Goal: Transaction & Acquisition: Obtain resource

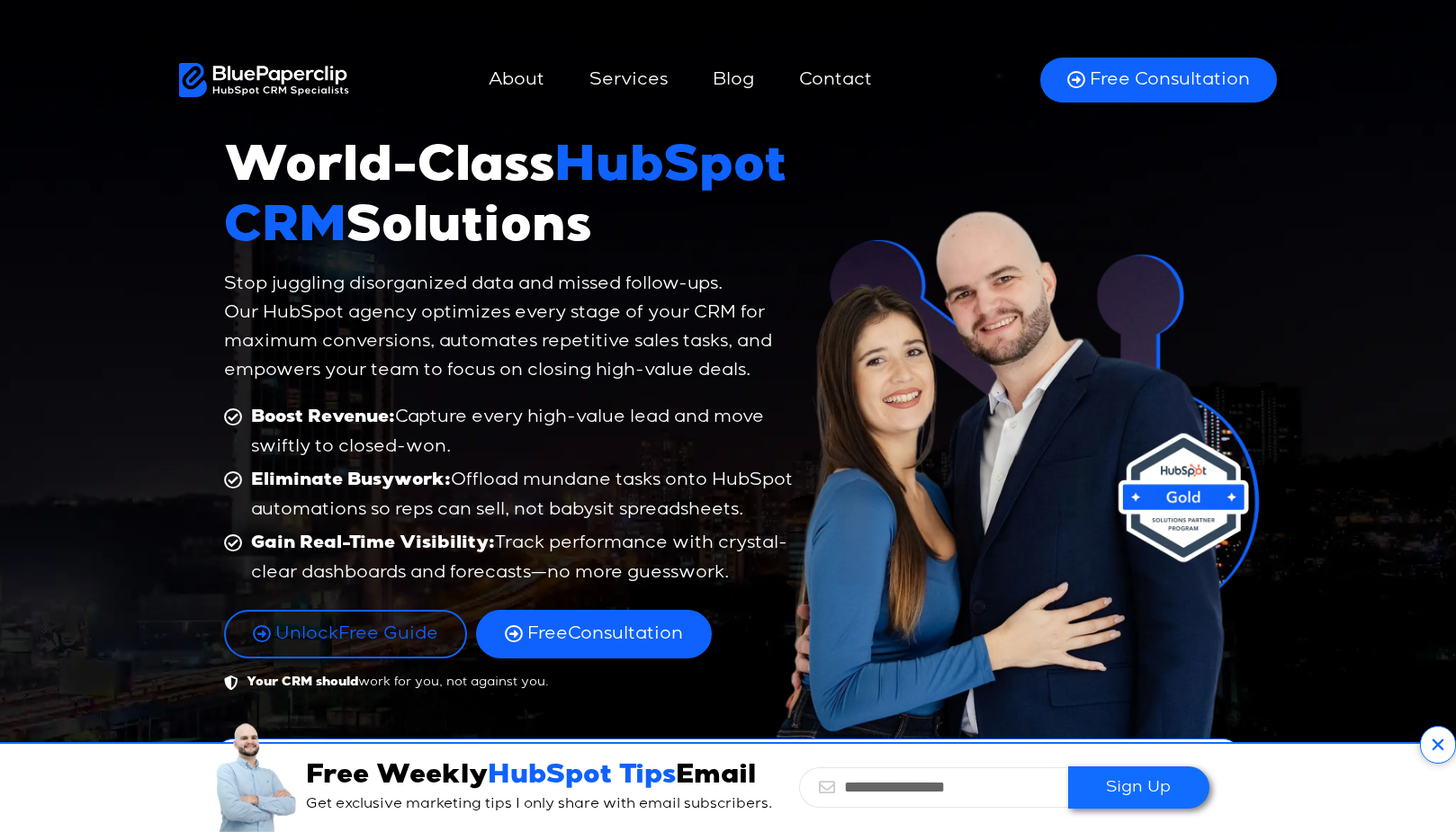
click at [625, 59] on link "Services" at bounding box center [628, 80] width 115 height 43
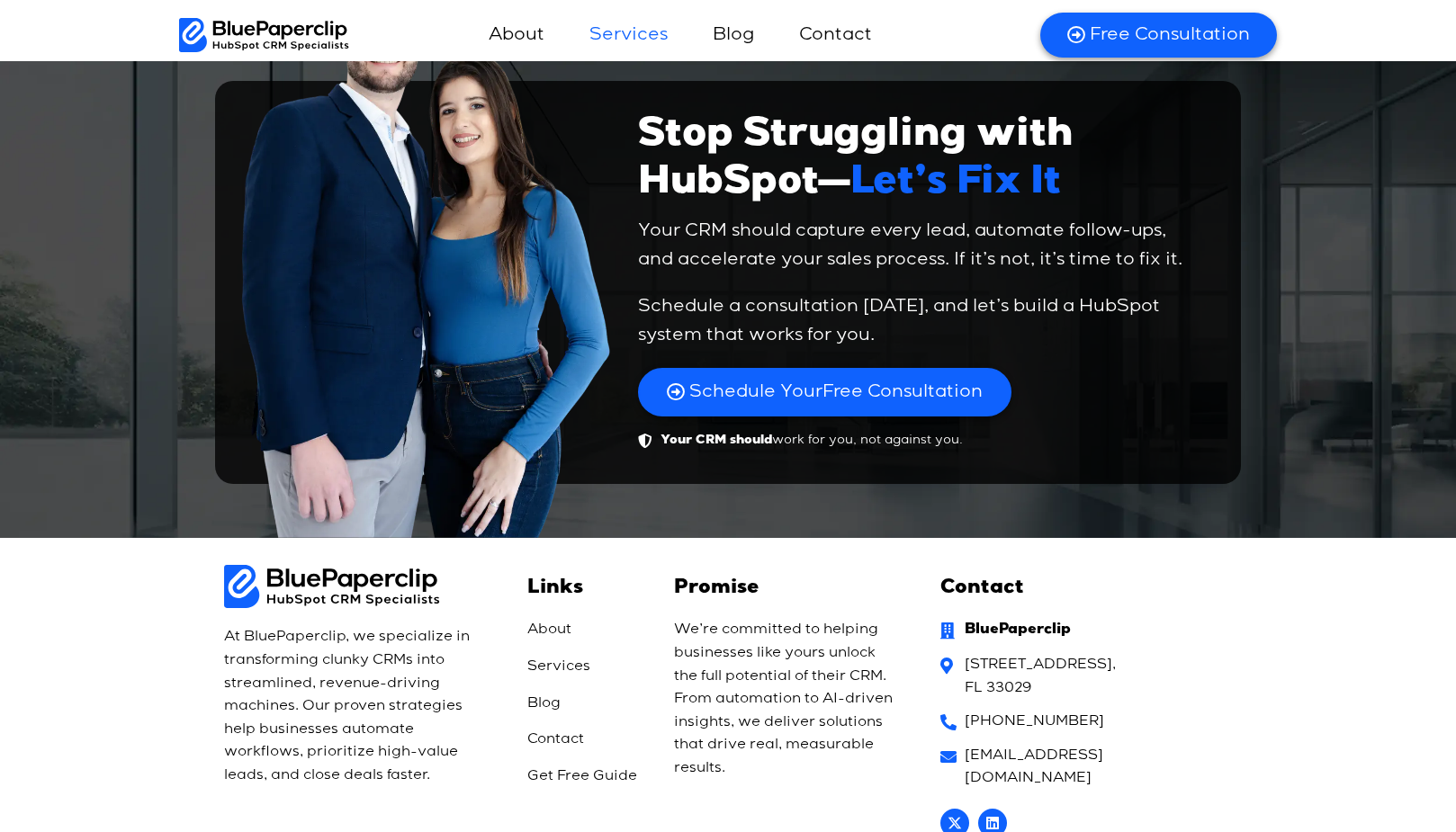
scroll to position [6580, 0]
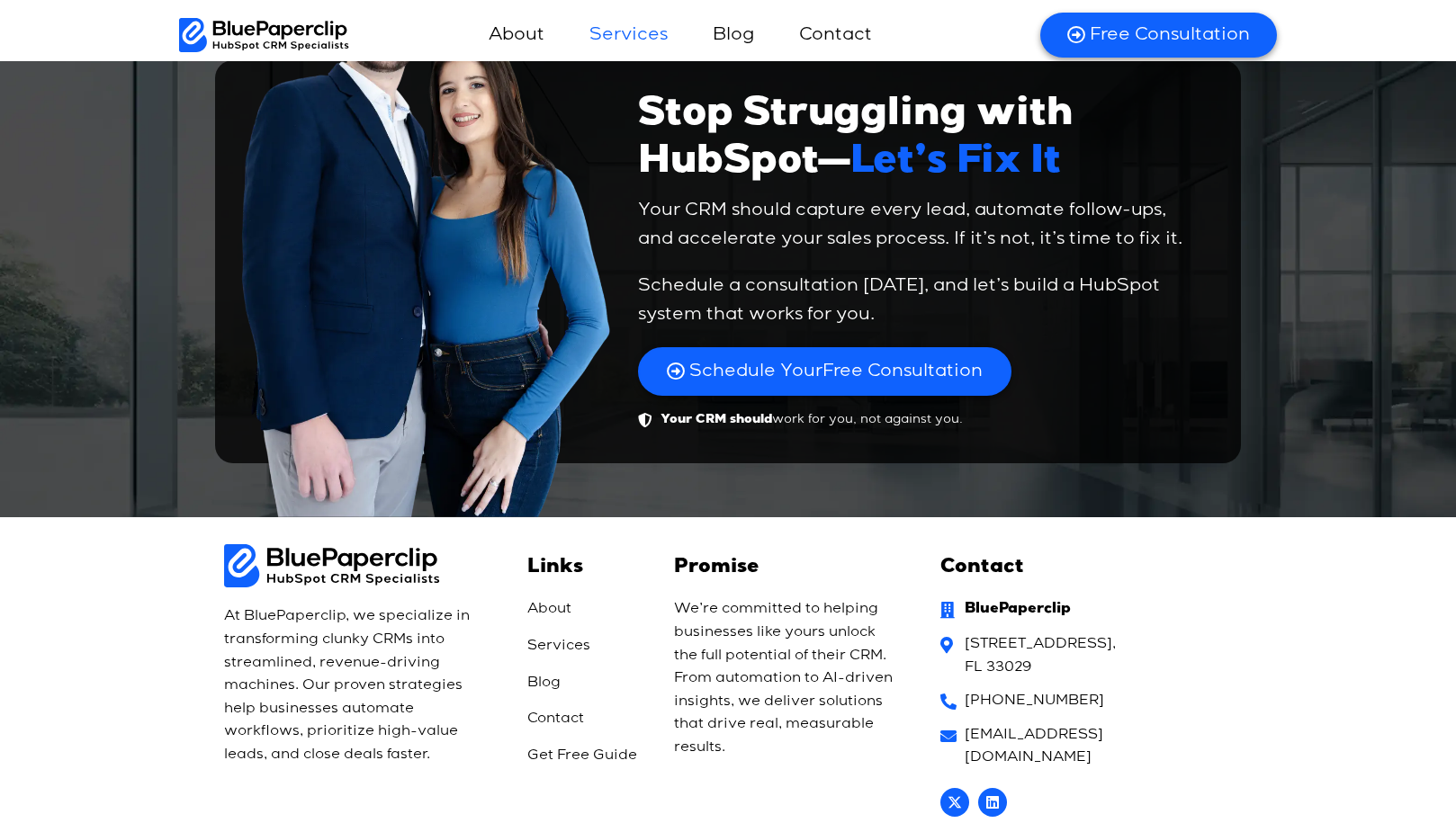
click at [549, 535] on div "Links About Services Blog Contact Get Free Guide" at bounding box center [587, 683] width 146 height 295
click at [552, 598] on span "About" at bounding box center [549, 609] width 44 height 23
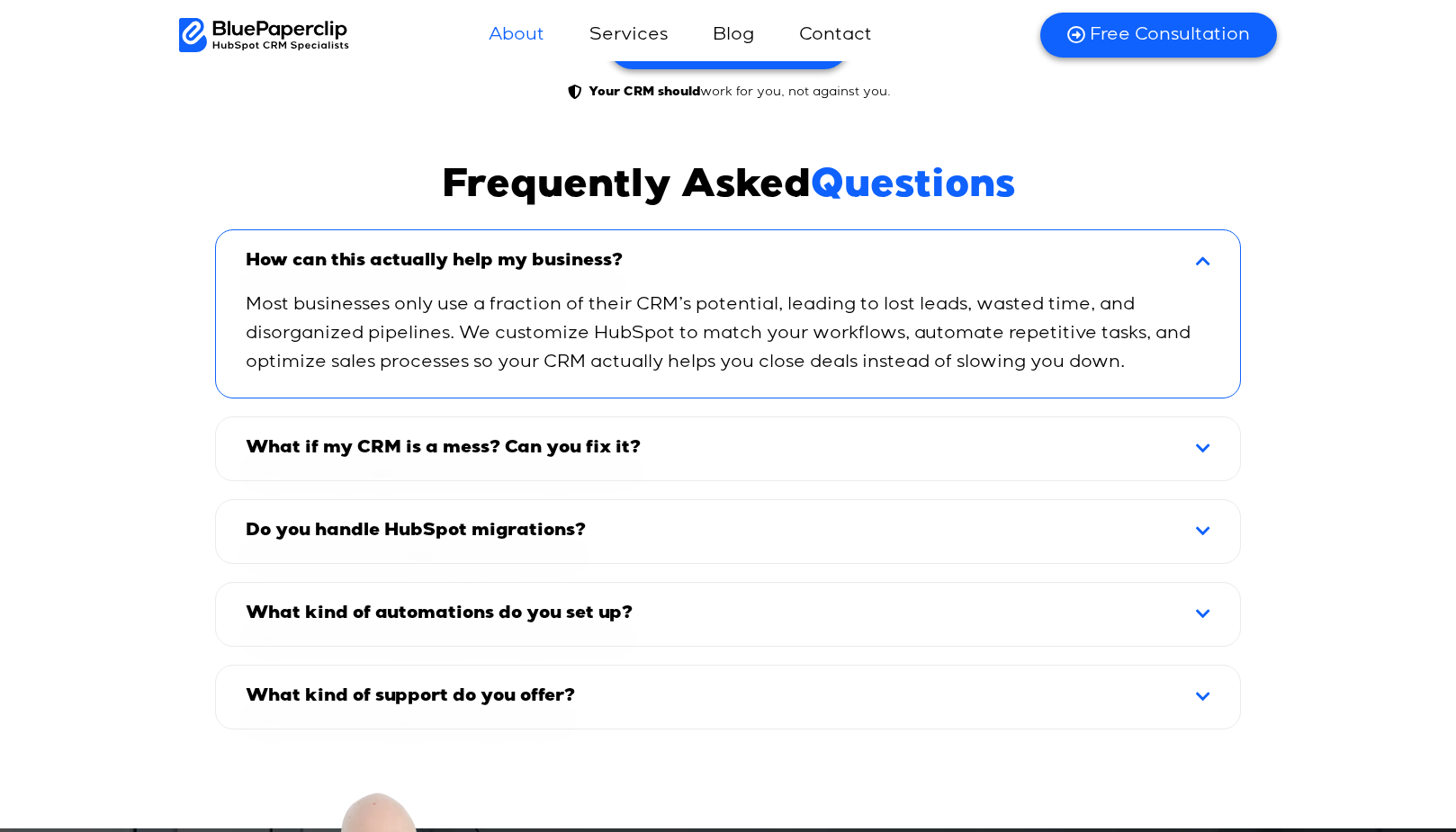
scroll to position [6006, 0]
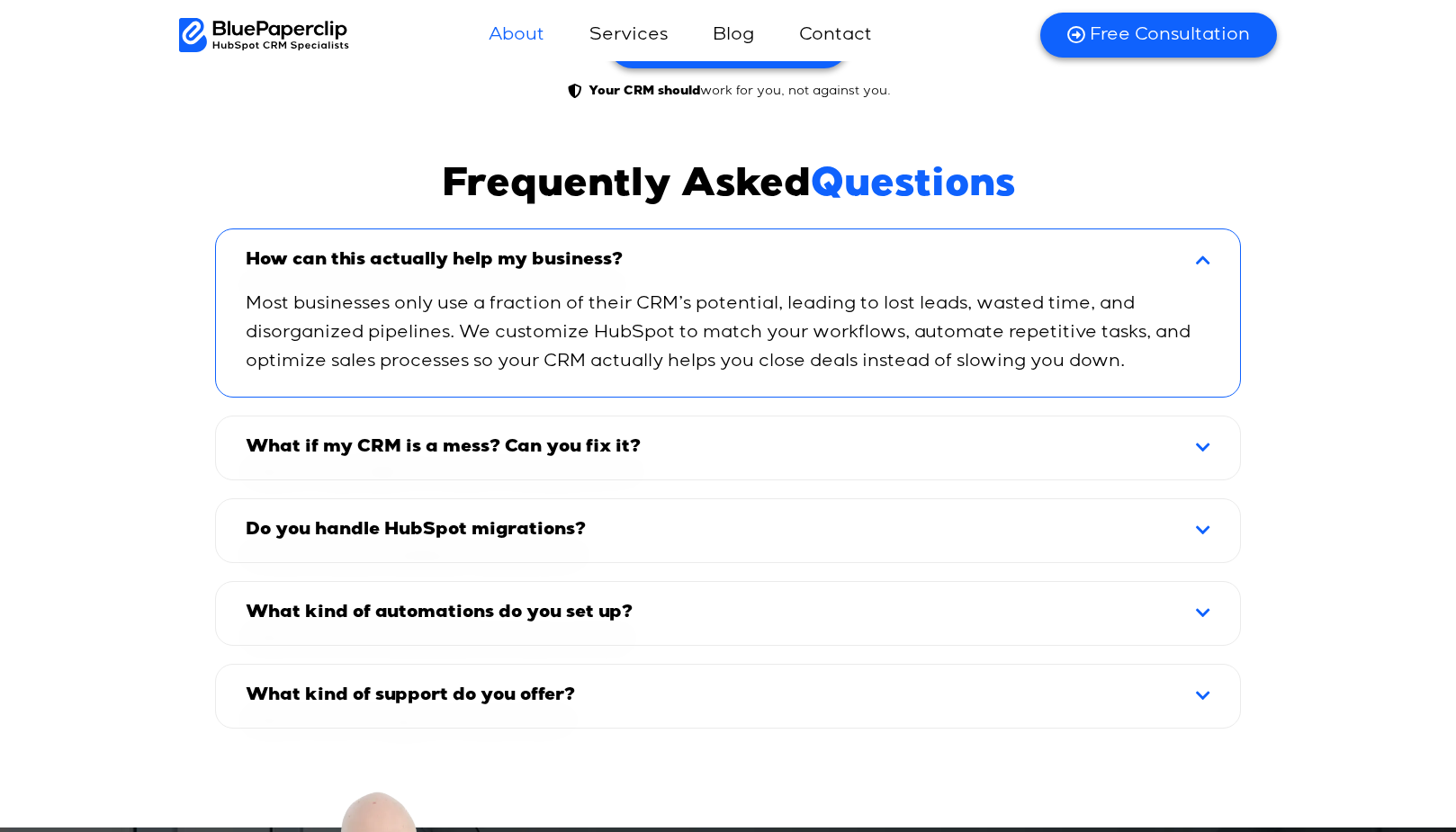
click at [1218, 419] on div "What if my CRM is a mess? Can you fix it?" at bounding box center [728, 448] width 1019 height 58
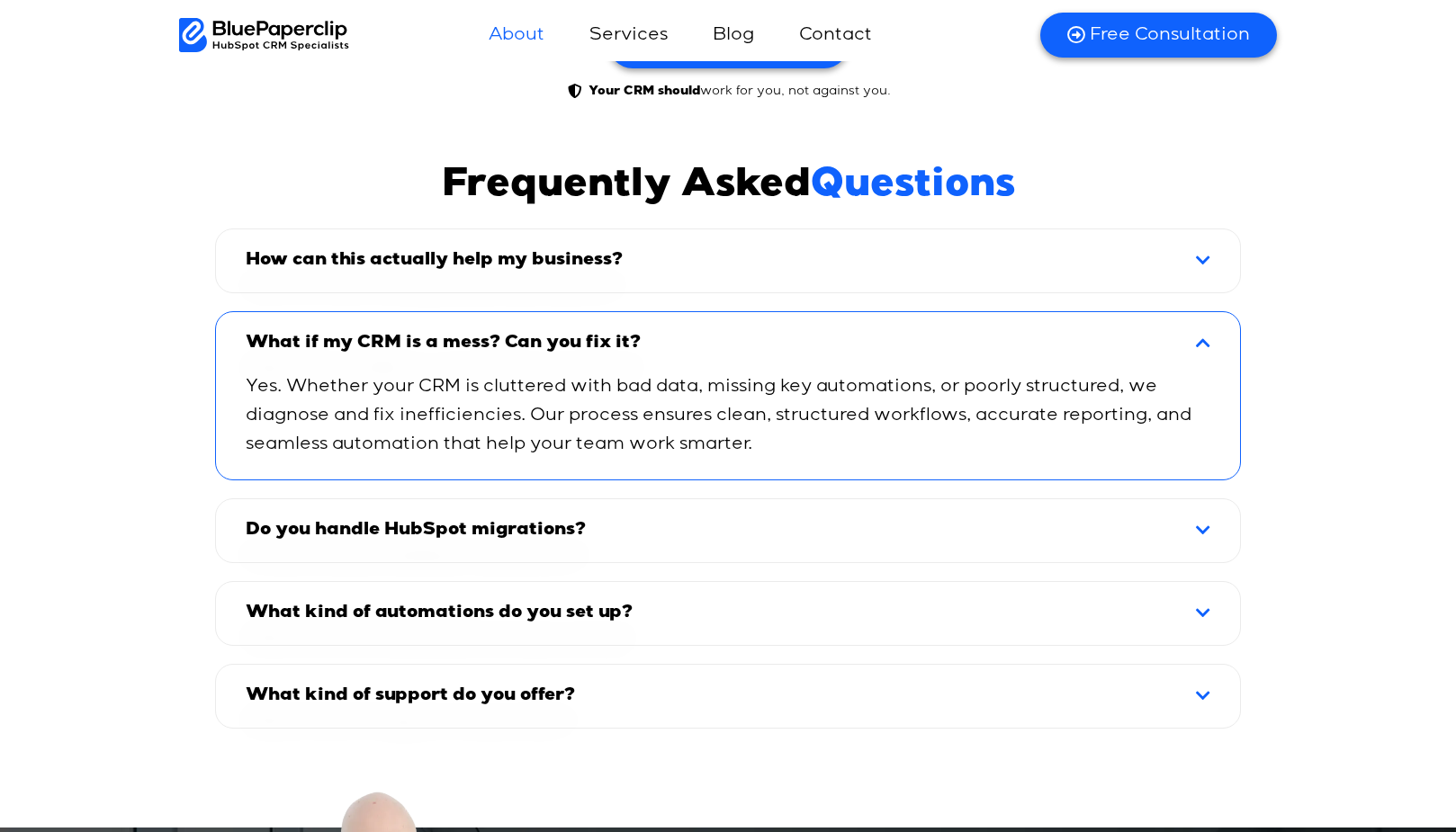
click at [1209, 522] on icon at bounding box center [1203, 530] width 14 height 16
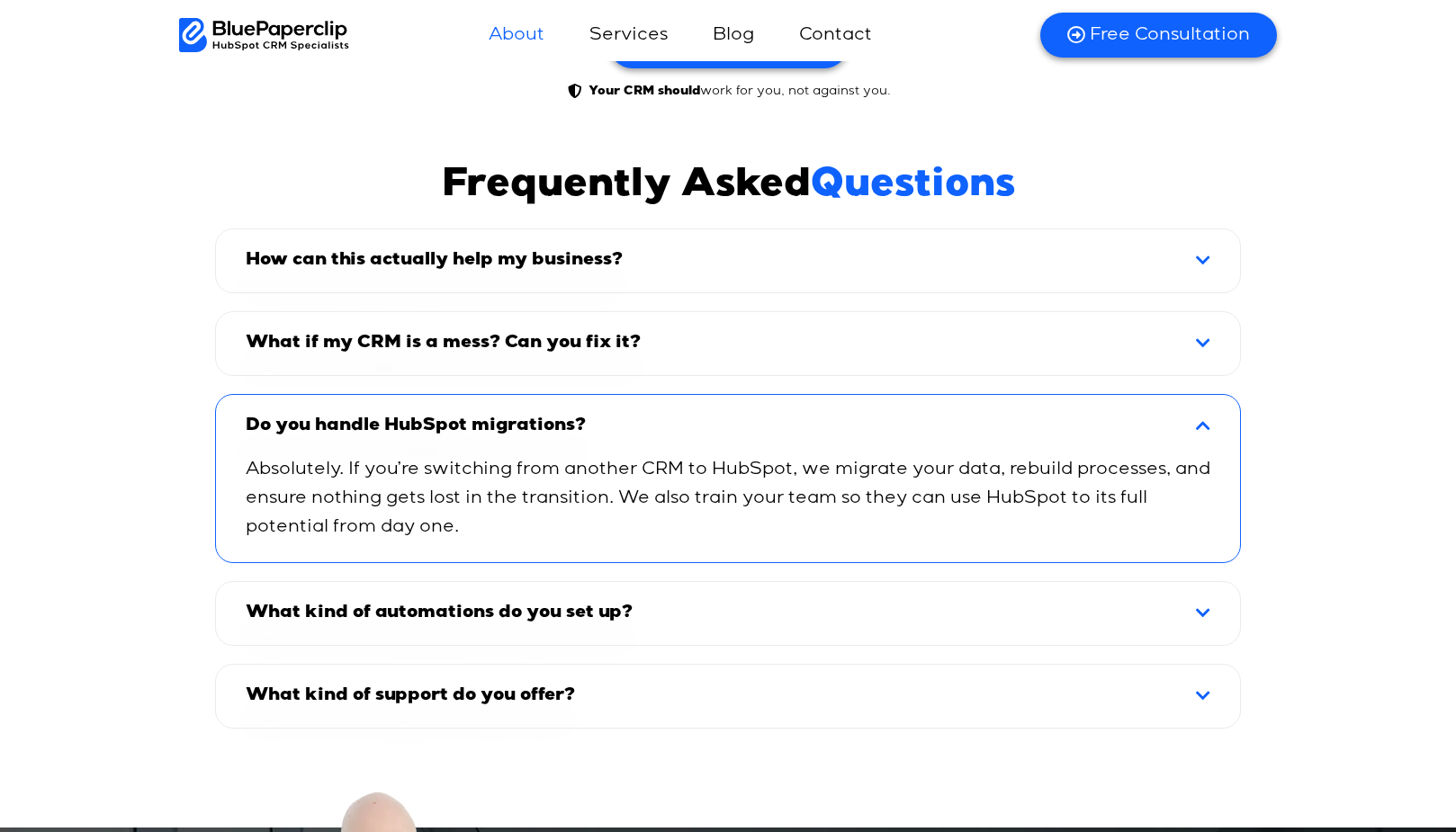
click at [1204, 605] on icon at bounding box center [1203, 613] width 14 height 16
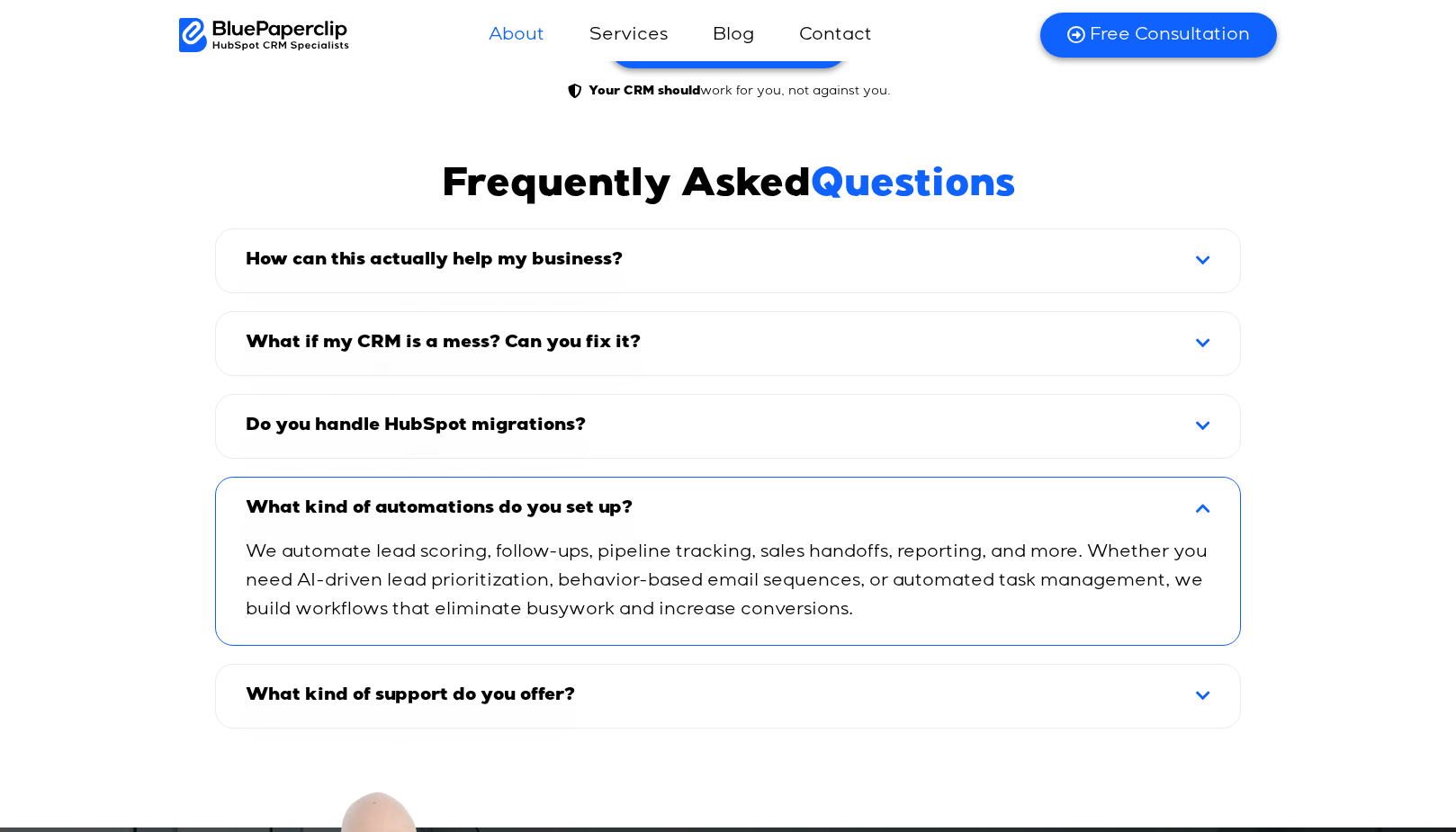
click at [1195, 668] on div "What kind of support do you offer?" at bounding box center [728, 696] width 1019 height 58
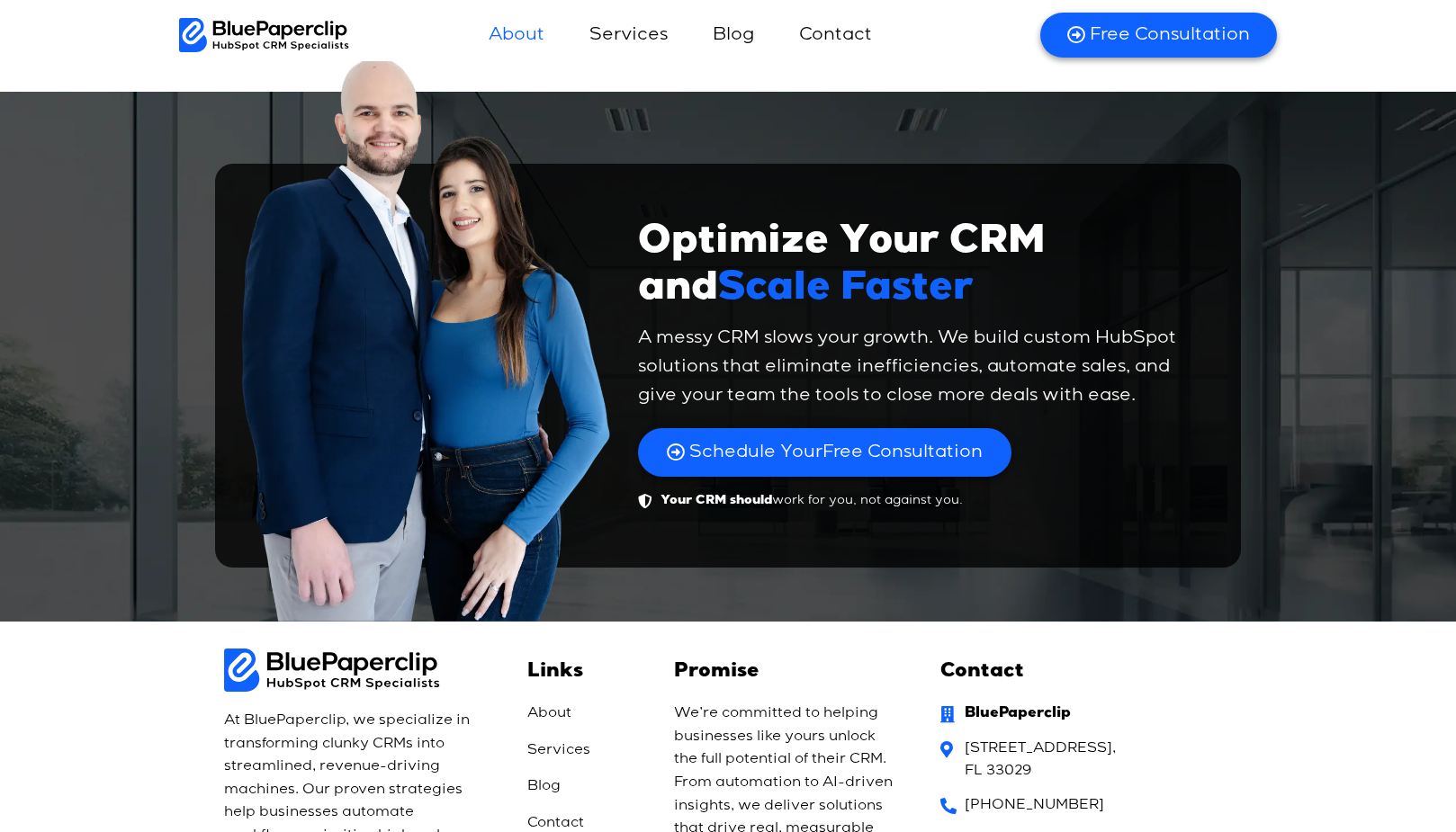
scroll to position [6799, 0]
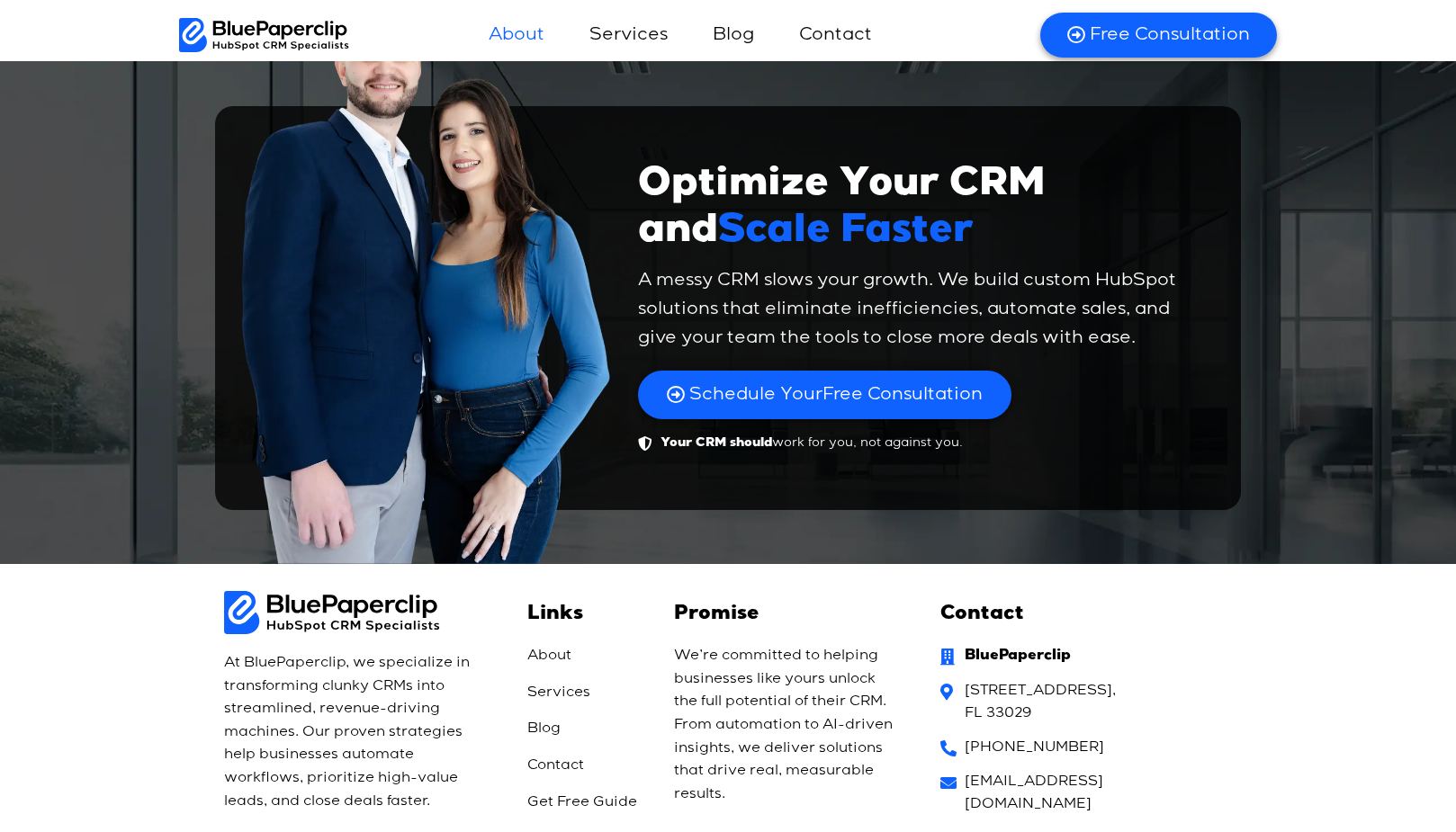
click at [550, 718] on span "Blog" at bounding box center [543, 729] width 33 height 23
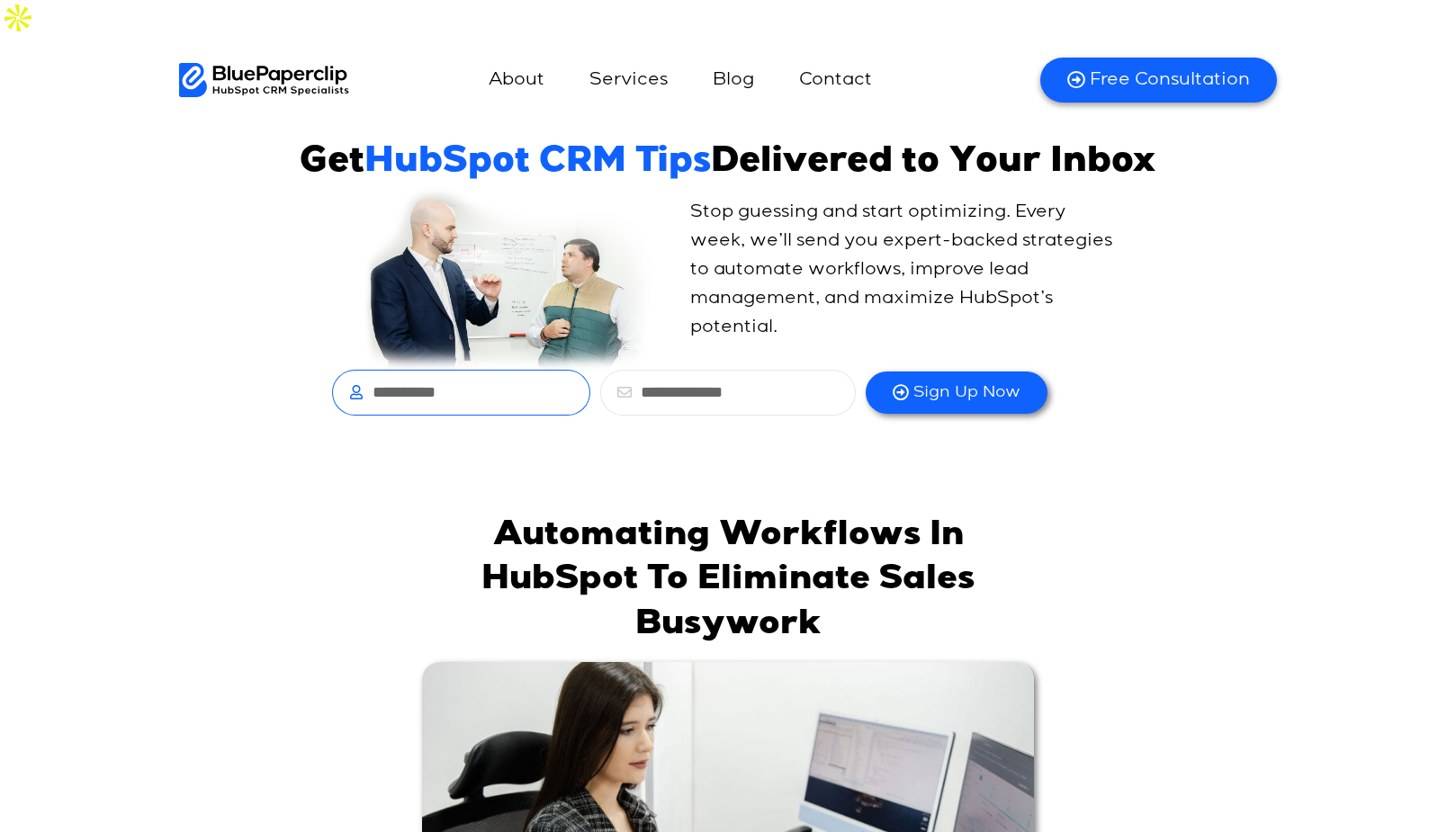
click at [534, 370] on input "text" at bounding box center [460, 393] width 258 height 46
click at [449, 370] on input "text" at bounding box center [460, 393] width 258 height 46
type input "*****"
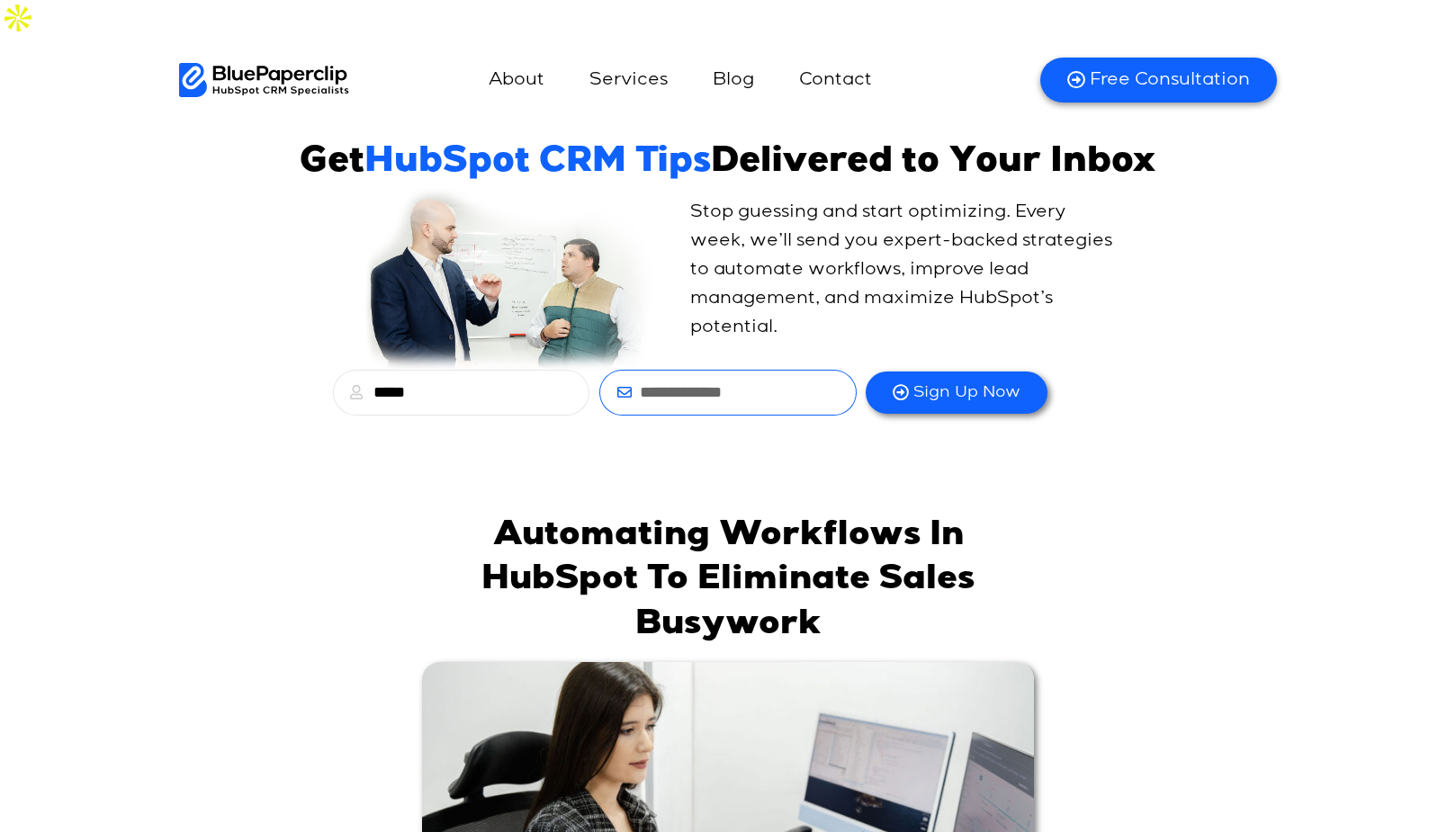
type input "*"
type input "**********"
click at [936, 383] on span "Sign Up Now" at bounding box center [966, 393] width 107 height 21
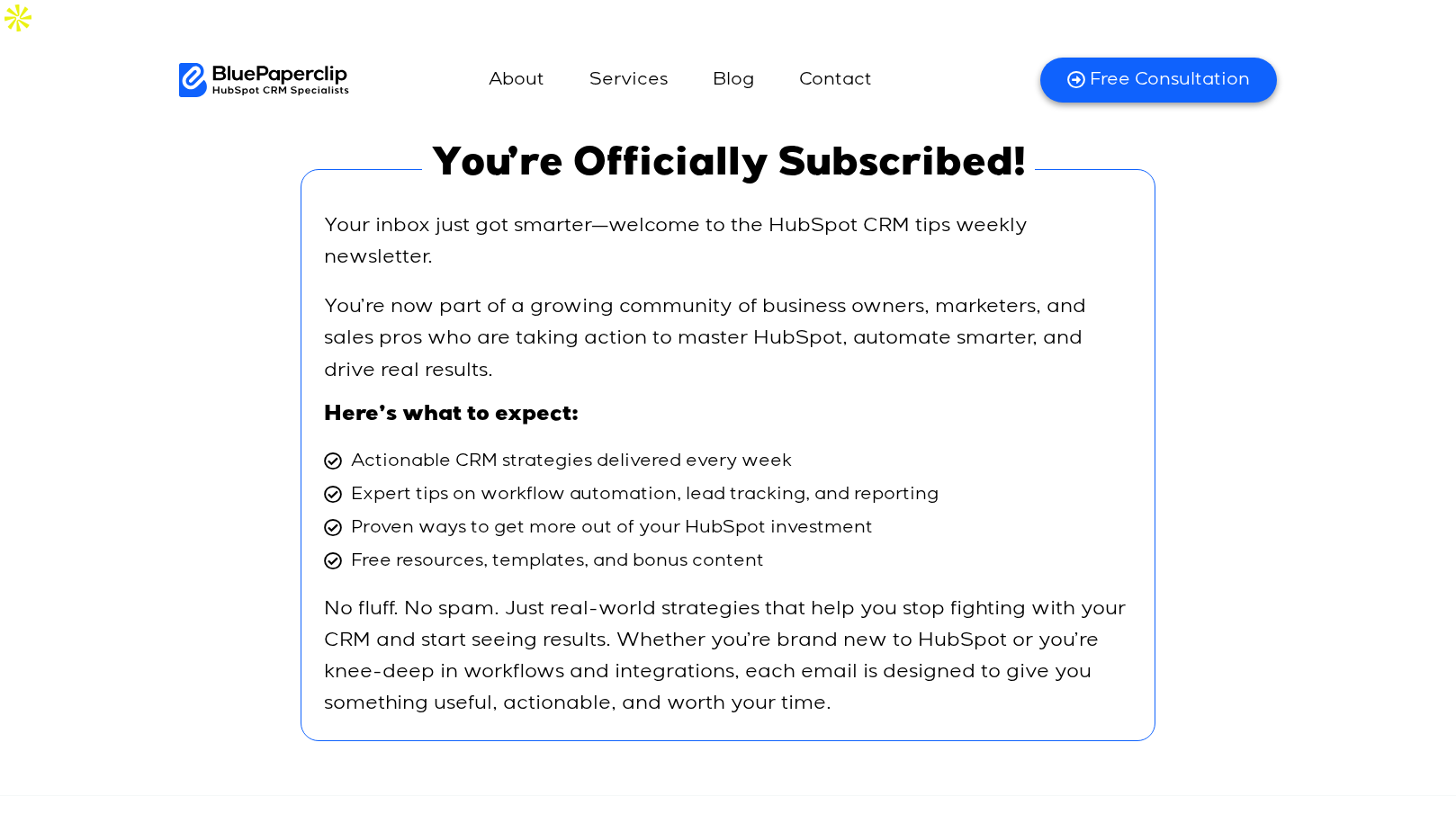
click at [1298, 489] on div "You’re Officially Subscribed! Your inbox just got smarter—welcome to the HubSpo…" at bounding box center [728, 455] width 1456 height 590
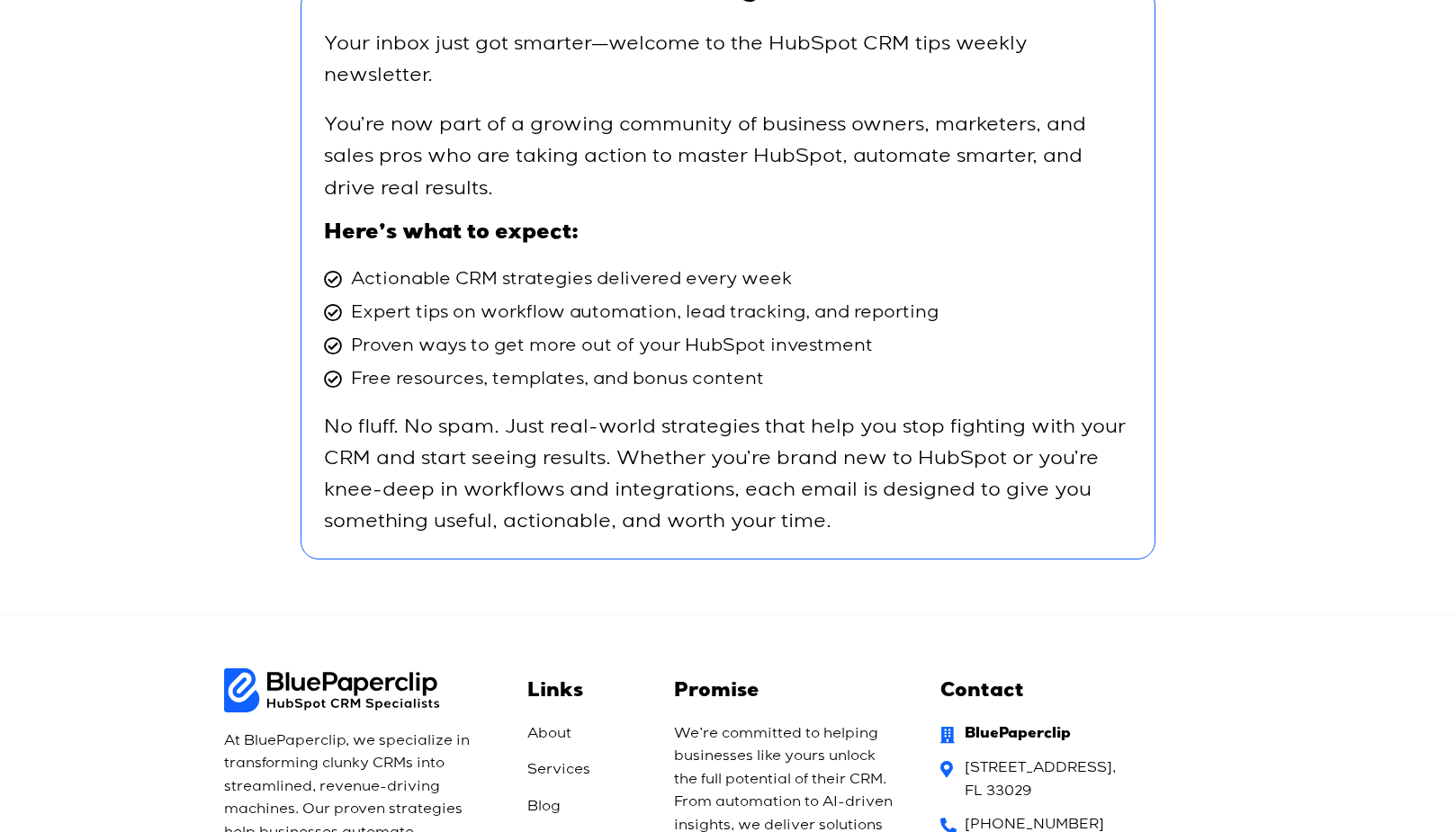
scroll to position [328, 0]
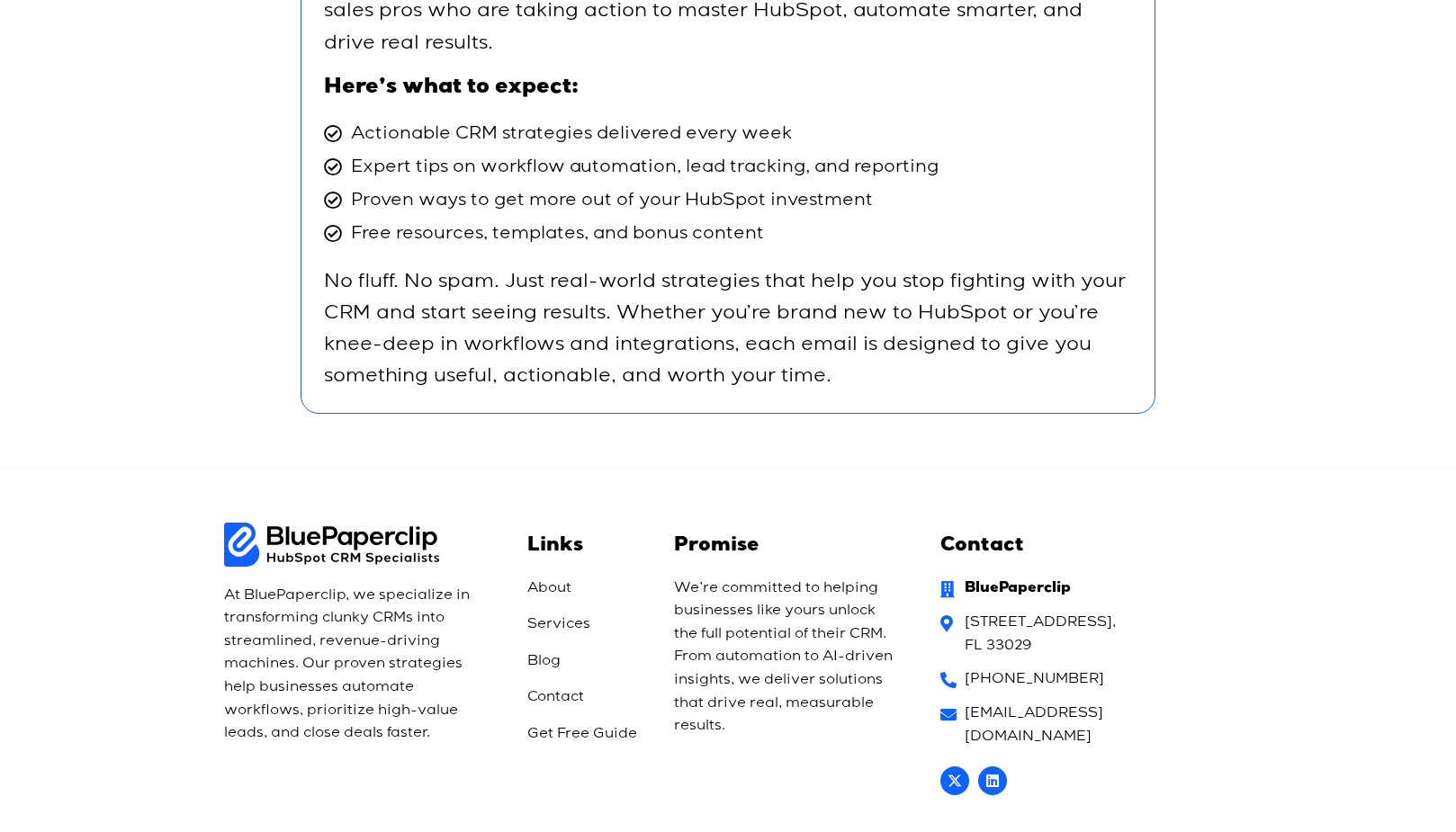
click at [561, 723] on span "Get Free Guide" at bounding box center [582, 734] width 110 height 23
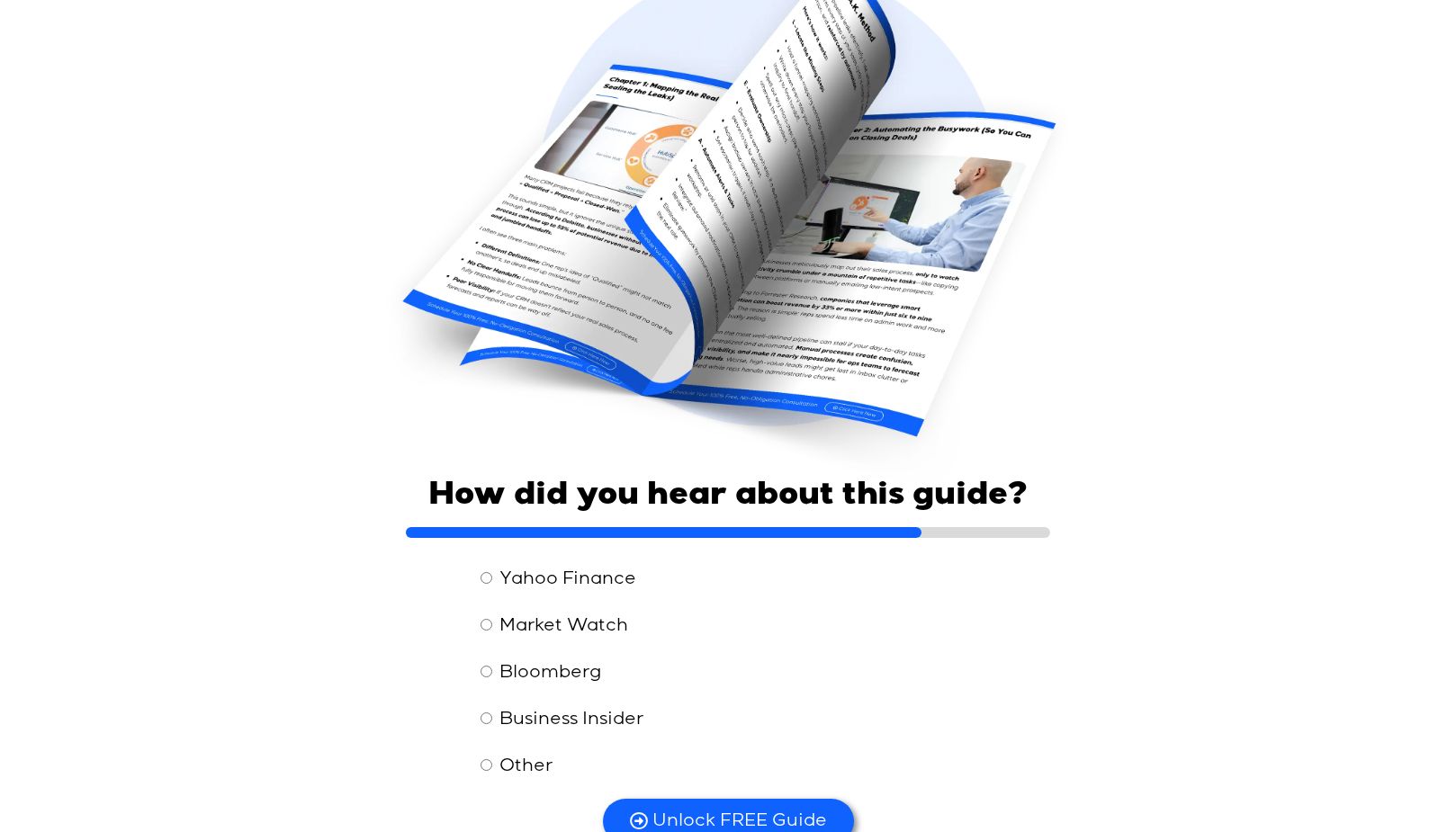
scroll to position [398, 0]
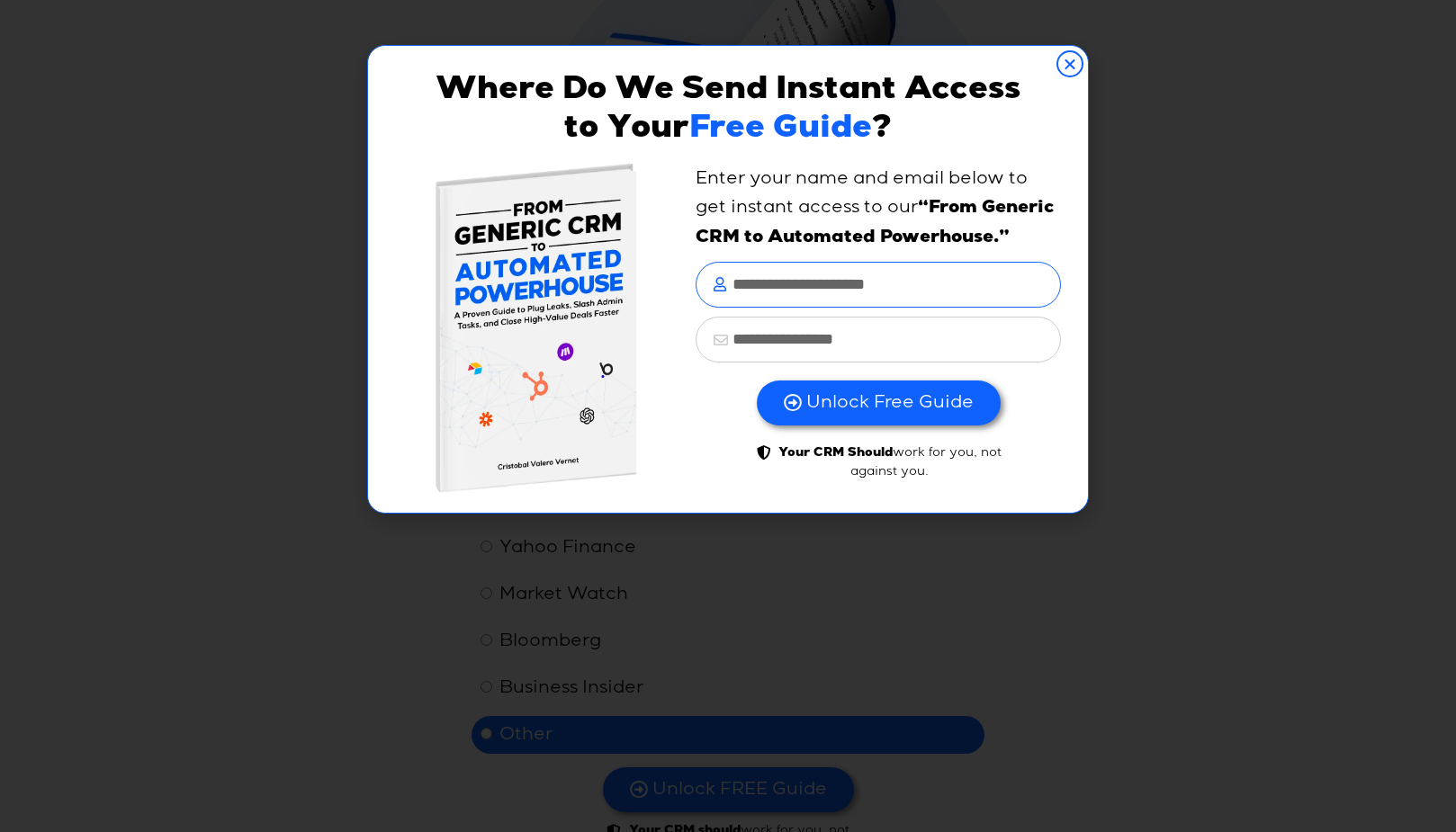
click at [850, 278] on input "text" at bounding box center [878, 285] width 366 height 46
type input "*****"
type input "**********"
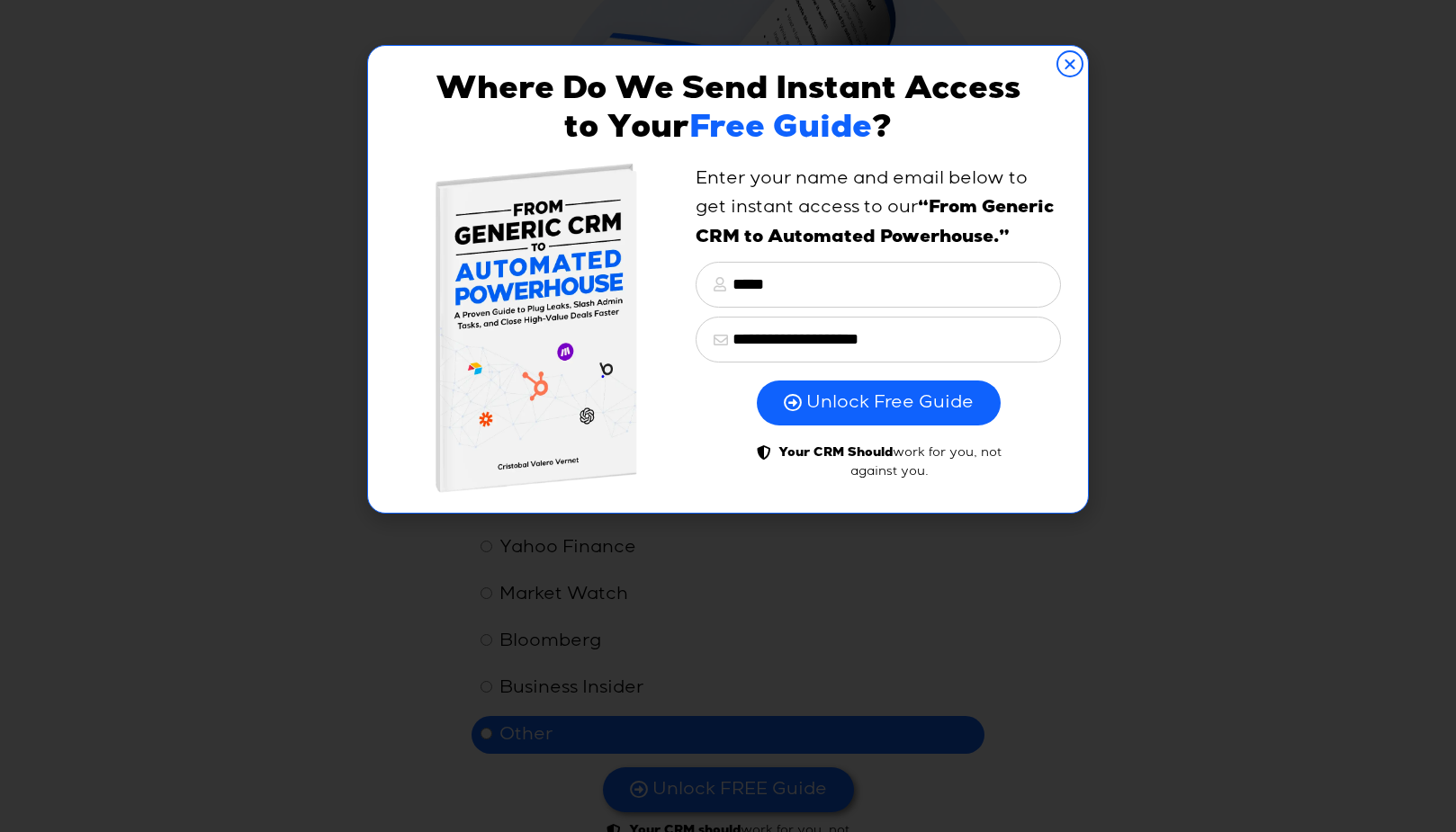
click at [885, 403] on span "Unlock Free Guide" at bounding box center [890, 403] width 167 height 23
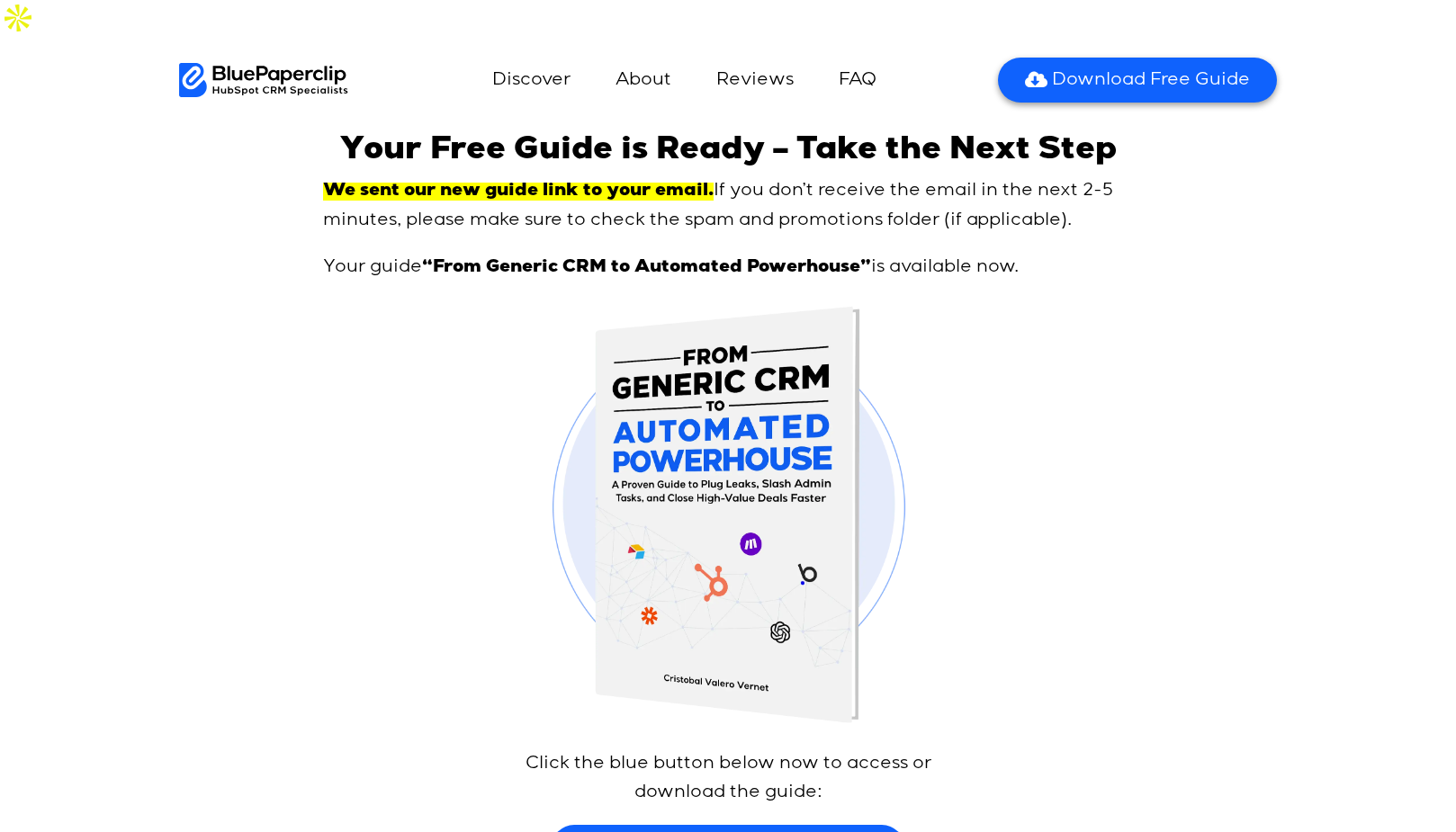
click at [709, 831] on span "Click to Download Guide Now" at bounding box center [741, 847] width 272 height 23
click at [533, 59] on link "Discover" at bounding box center [531, 80] width 115 height 43
click at [291, 45] on section "Discover About Reviews FAQ Unlock Free Guide Discover About Reviews FAQ Unlock …" at bounding box center [728, 75] width 1456 height 61
click at [293, 63] on img at bounding box center [264, 80] width 169 height 34
click at [658, 59] on link "About" at bounding box center [644, 80] width 92 height 43
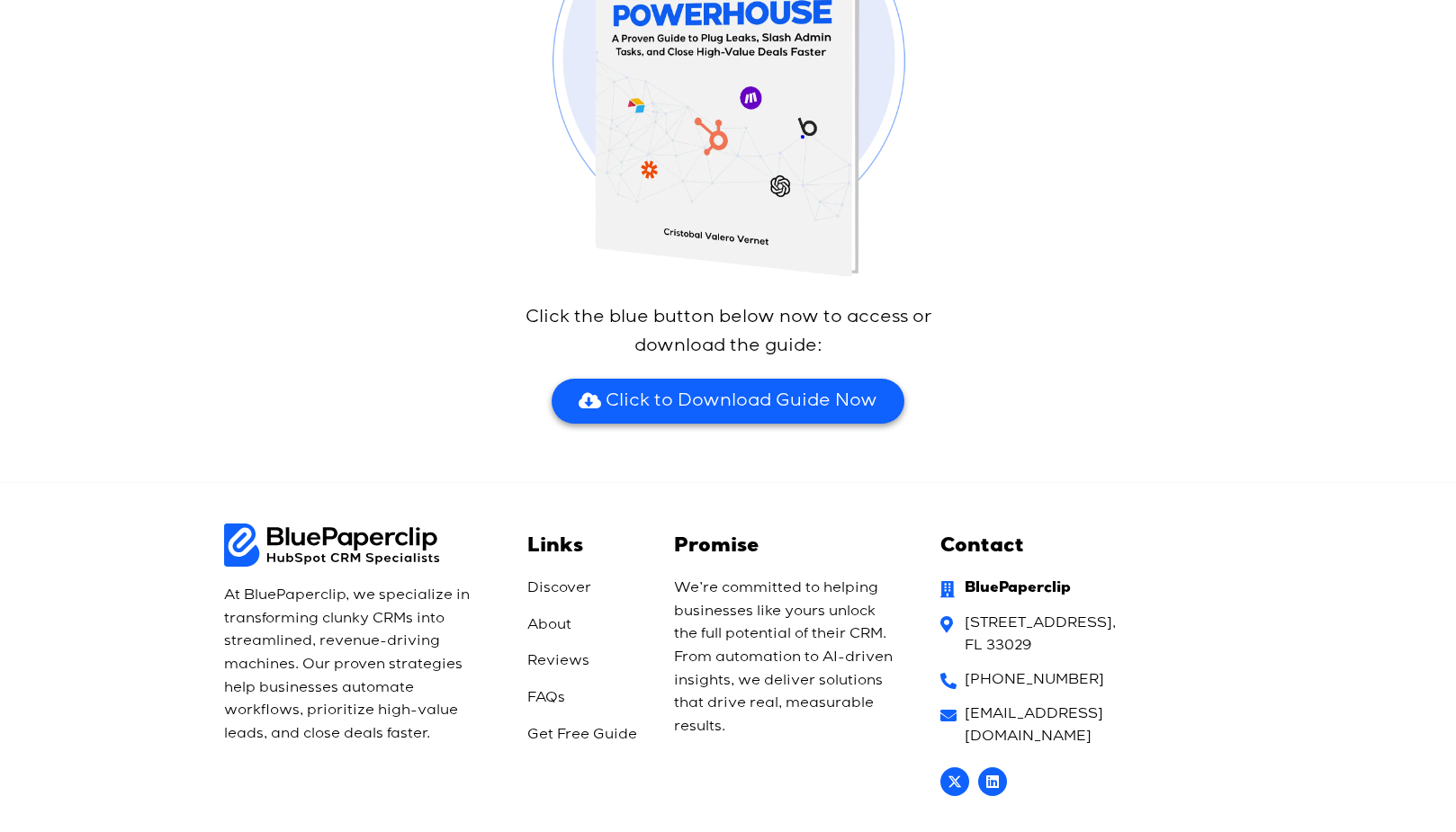
scroll to position [448, 0]
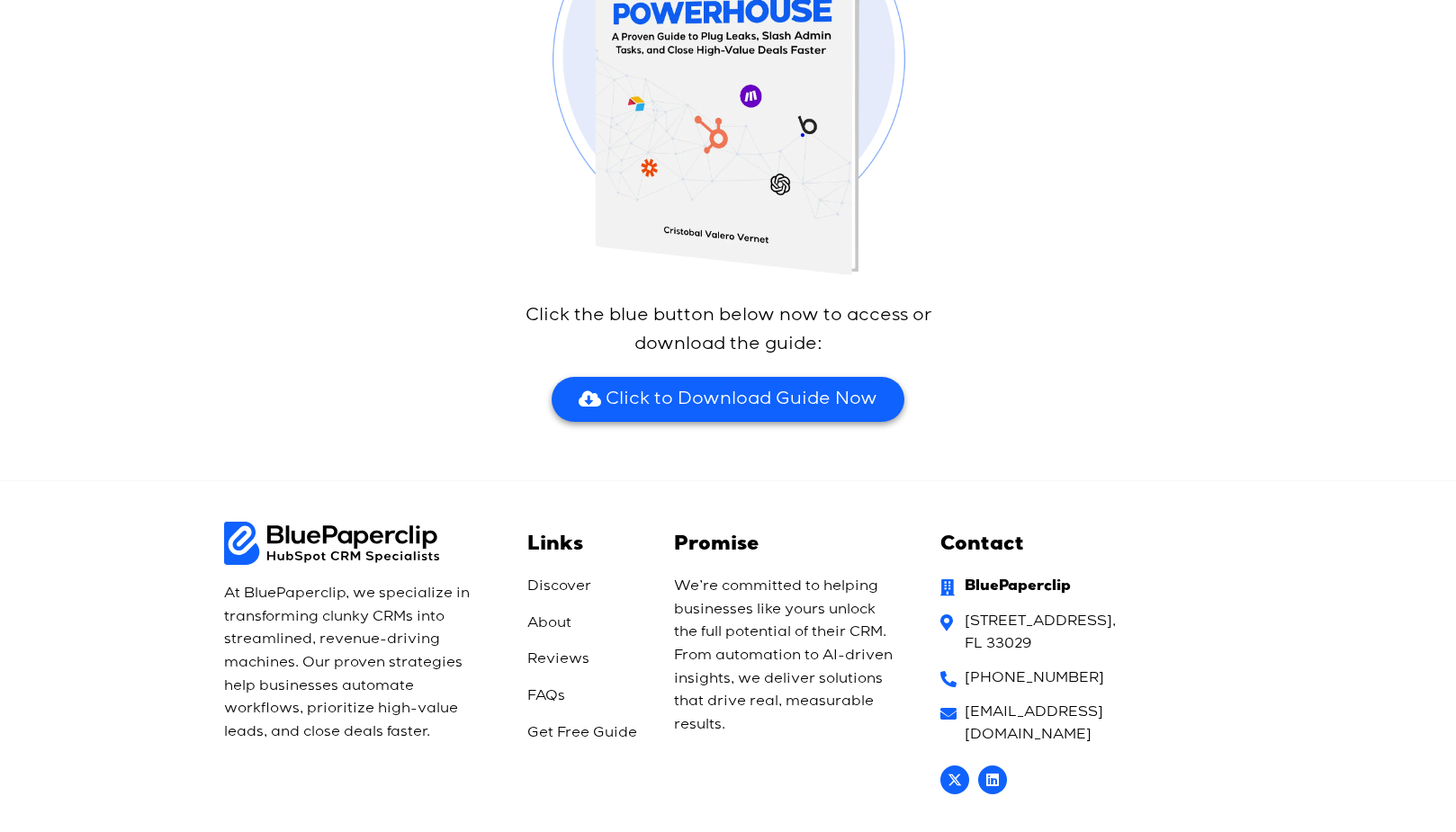
click at [545, 613] on span "About" at bounding box center [549, 624] width 44 height 23
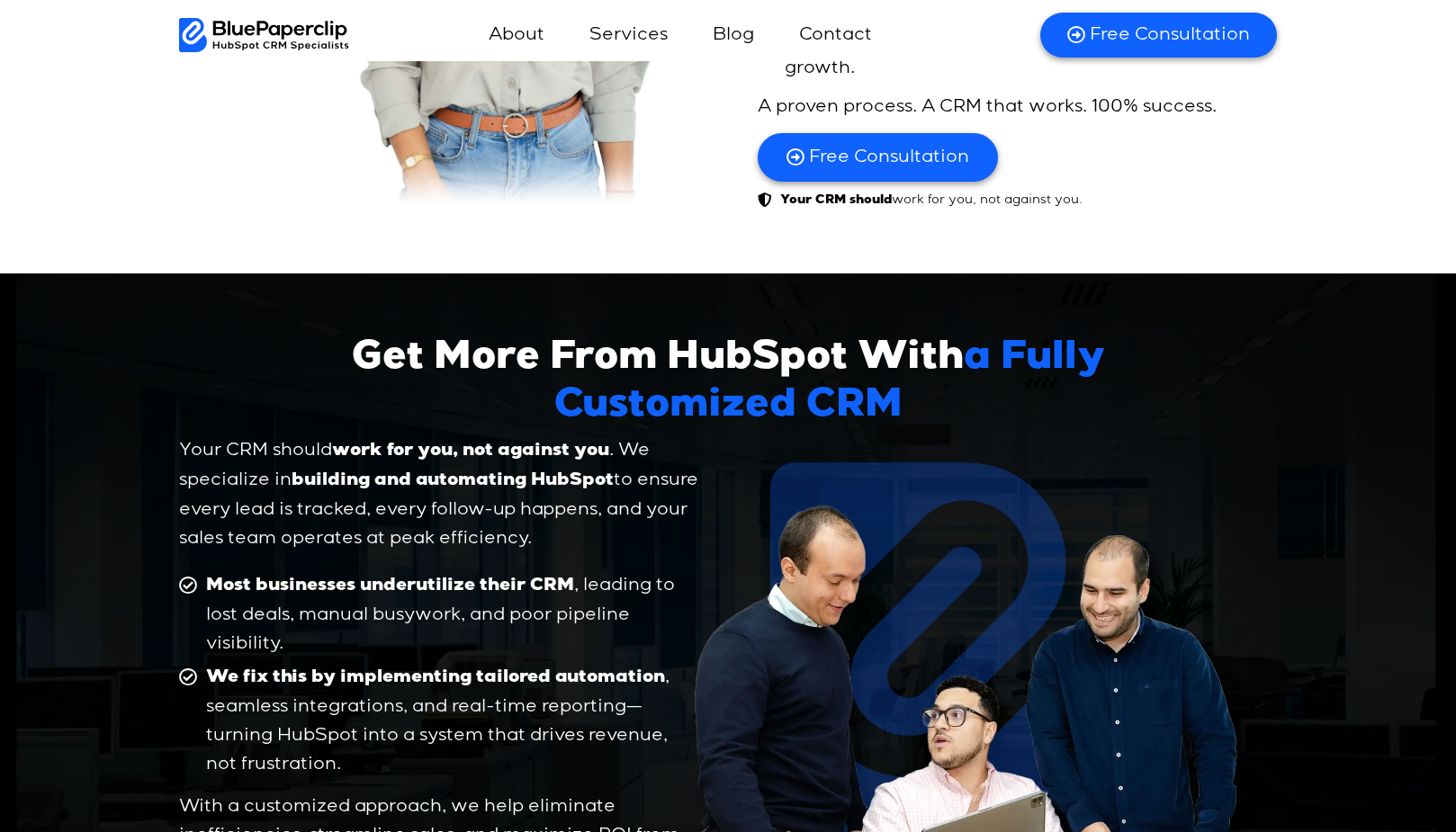
scroll to position [3556, 0]
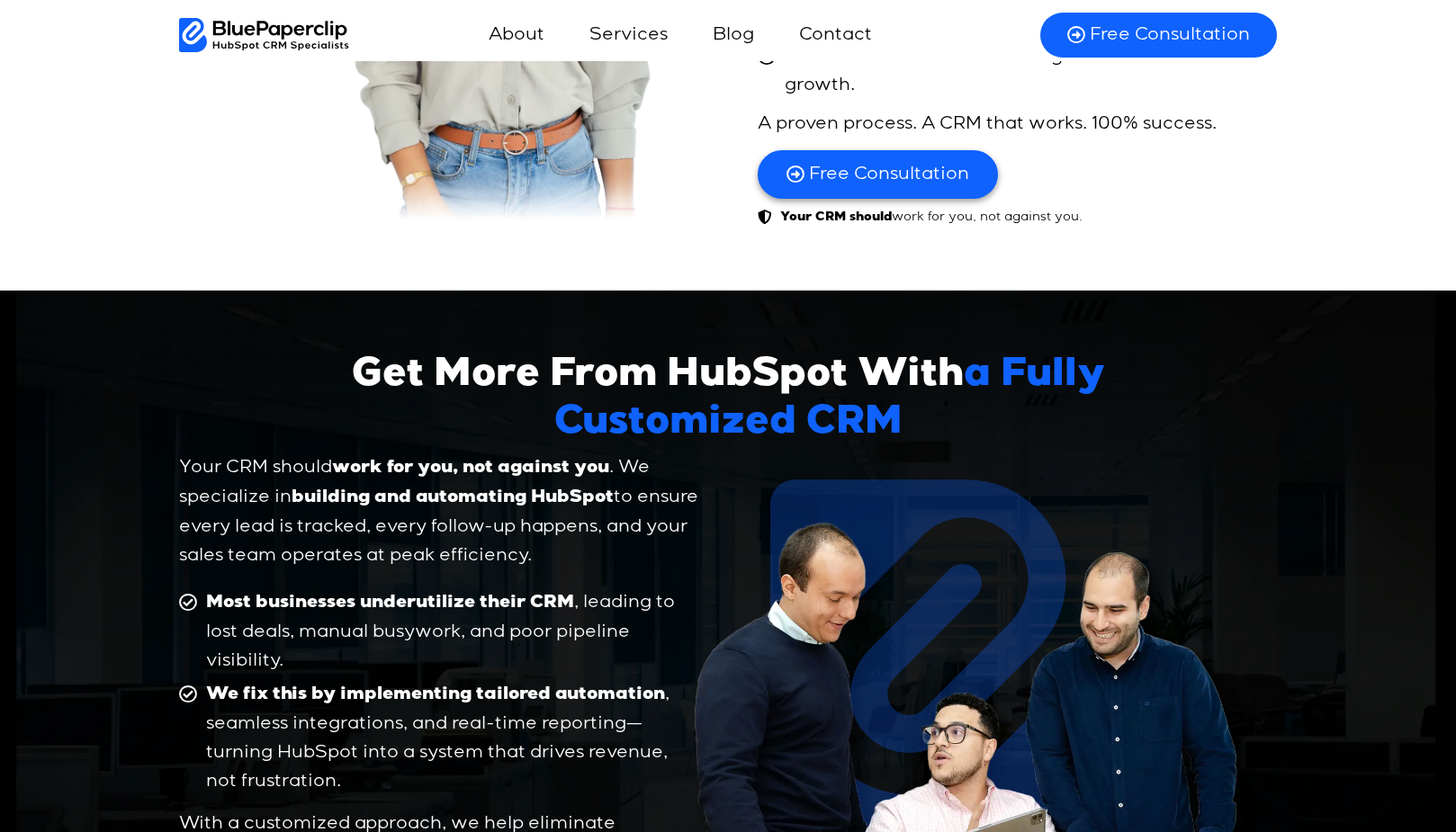
click at [1177, 30] on span "Free Consultation" at bounding box center [1169, 34] width 160 height 23
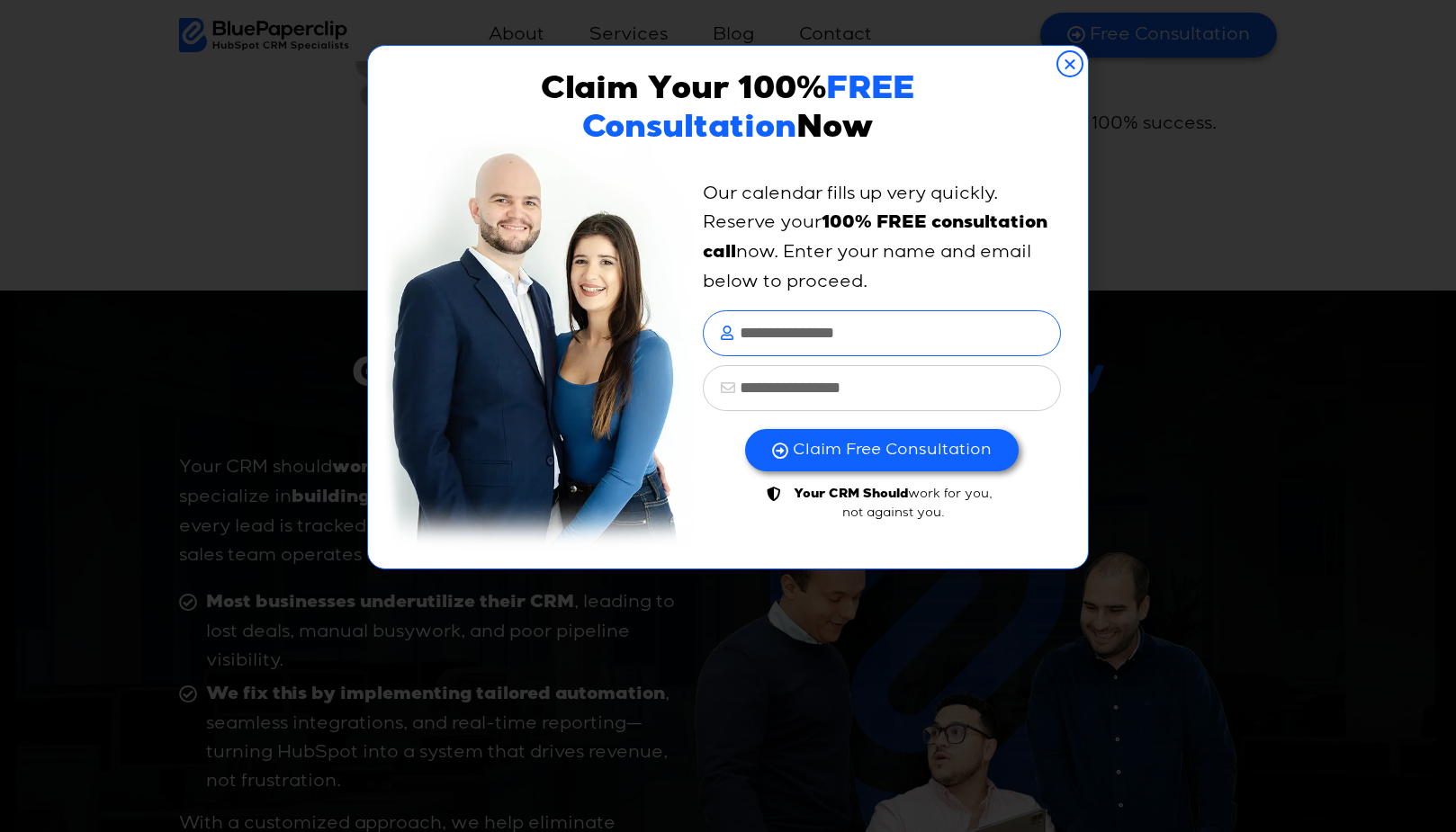
drag, startPoint x: 803, startPoint y: 346, endPoint x: 803, endPoint y: 324, distance: 22.0
click at [803, 346] on input "text" at bounding box center [881, 333] width 358 height 46
type input "*****"
type input "**********"
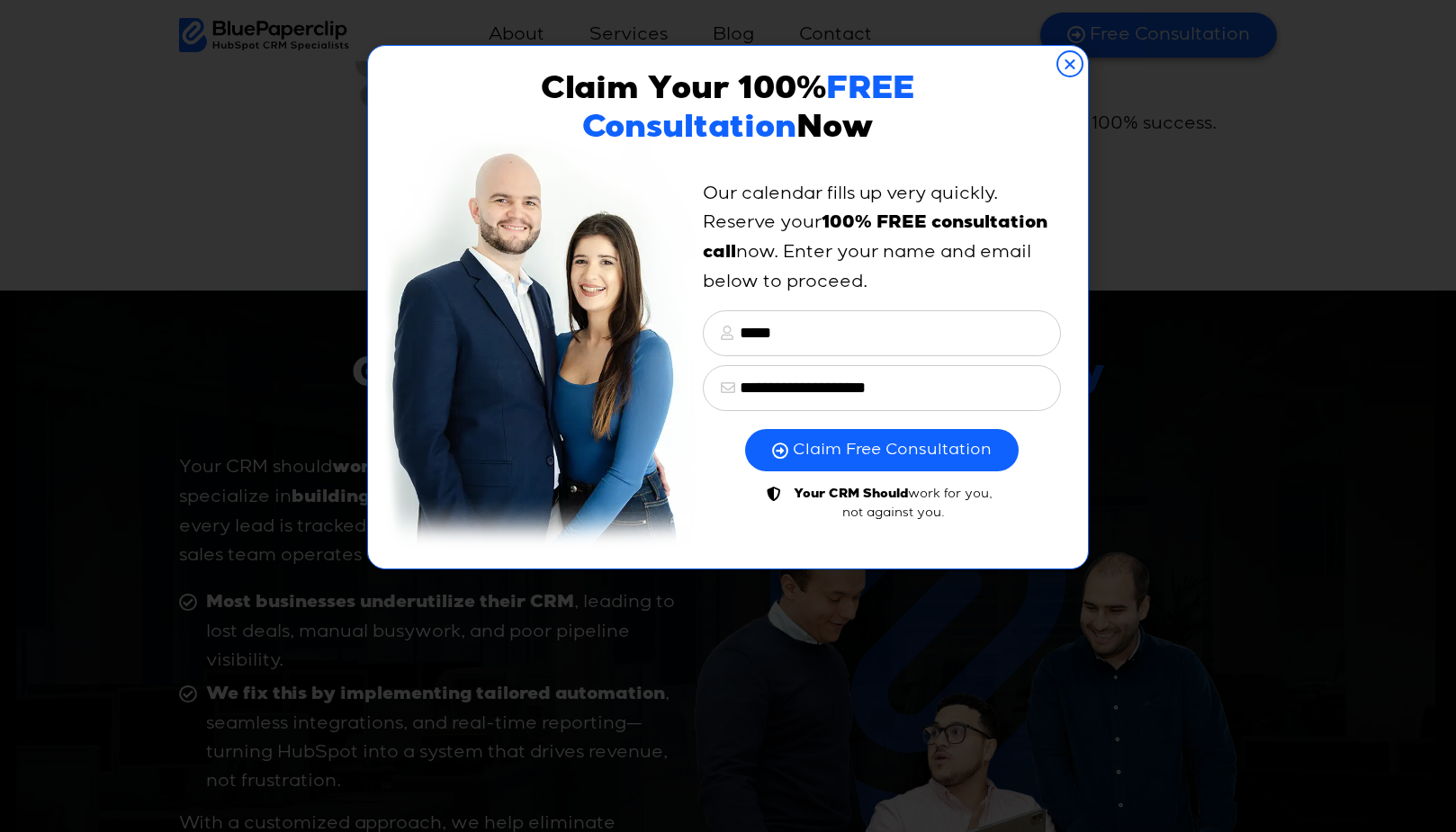
click at [888, 443] on span "Claim Free Consultation" at bounding box center [892, 450] width 199 height 21
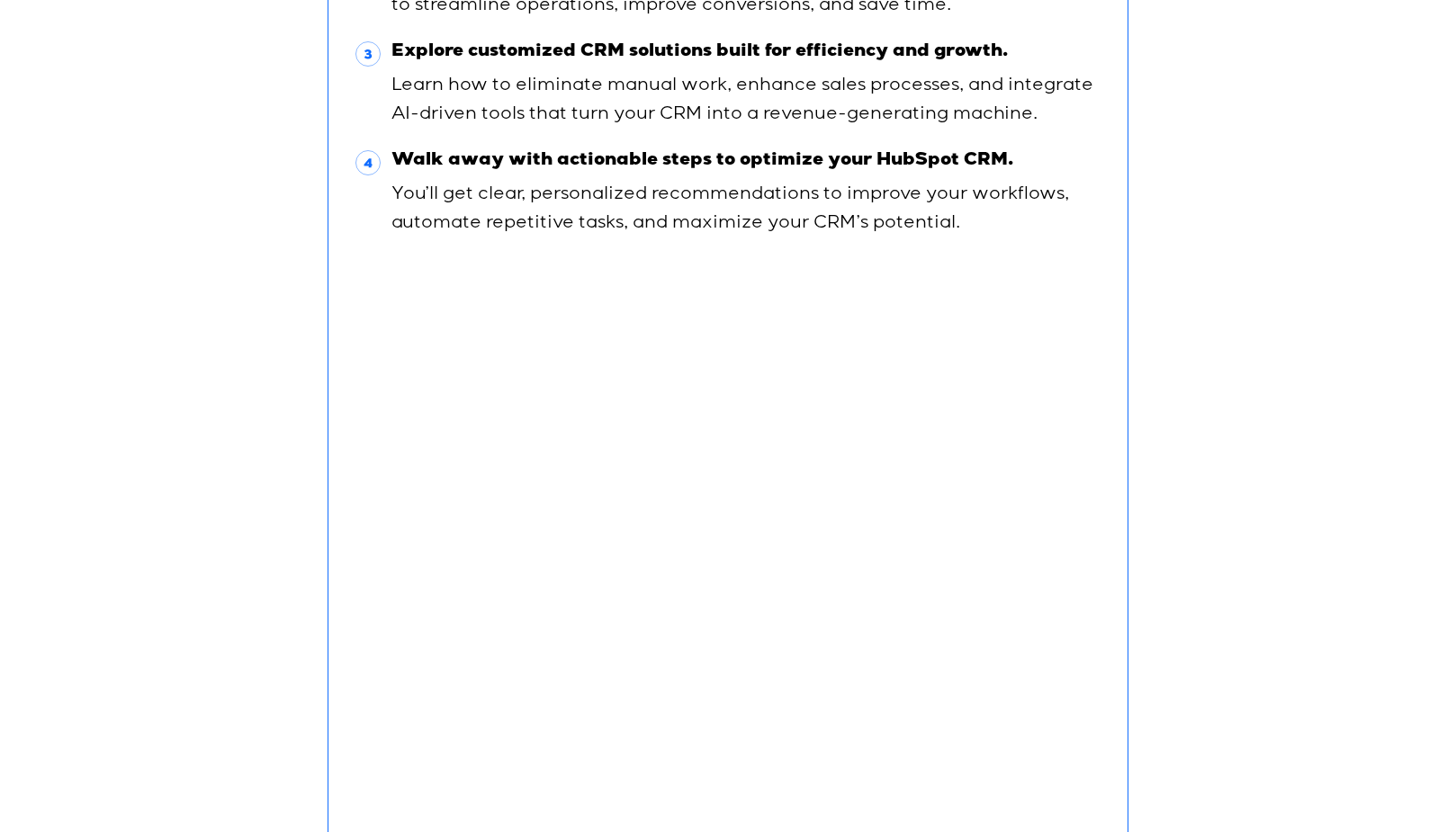
scroll to position [462, 0]
